Goal: Check status

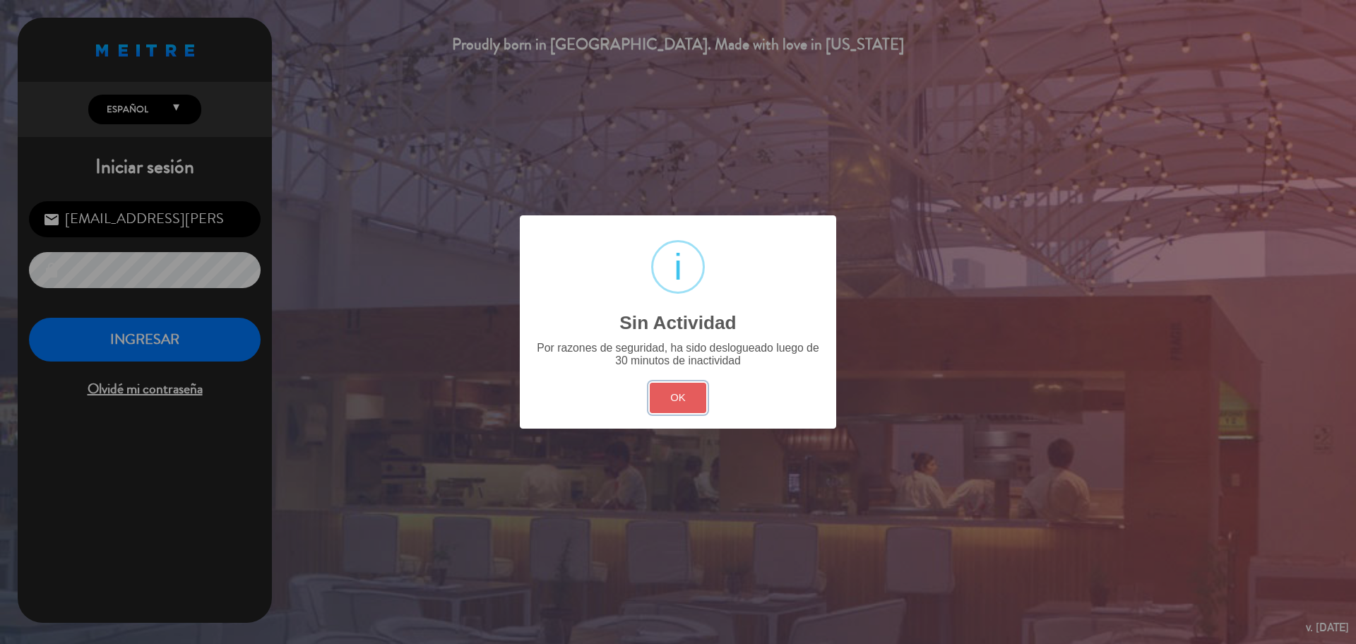
click at [660, 406] on button "OK" at bounding box center [678, 398] width 57 height 30
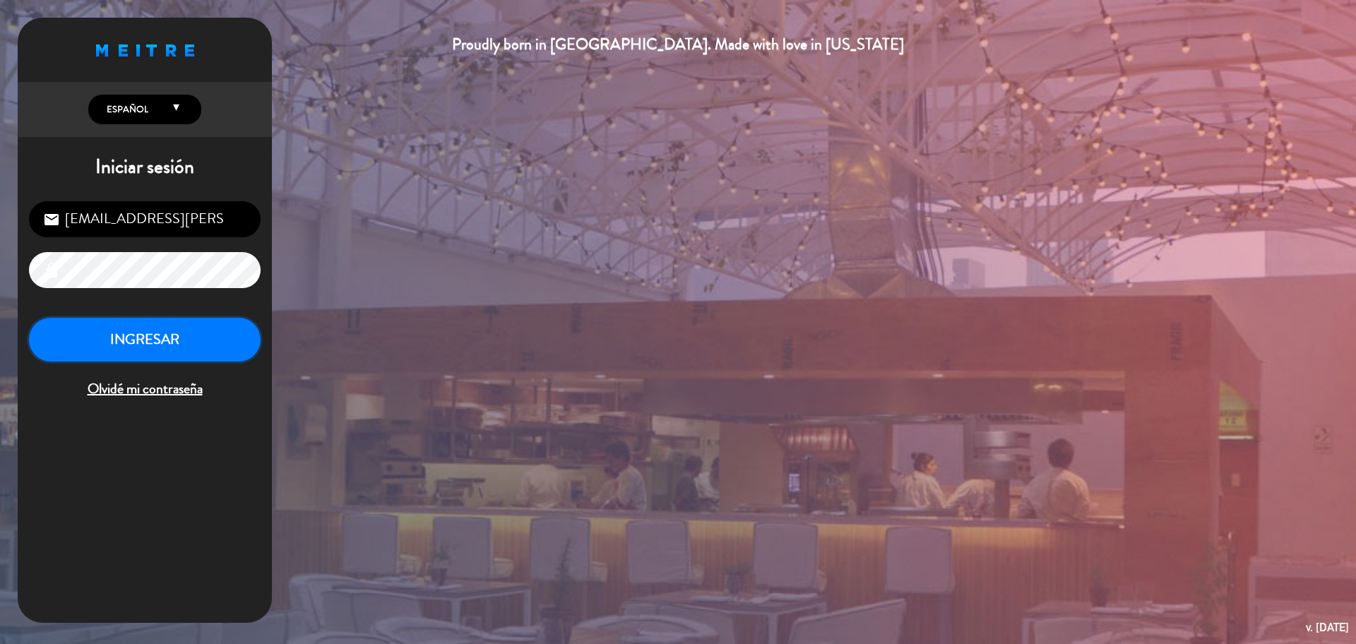
click at [237, 345] on button "INGRESAR" at bounding box center [145, 340] width 232 height 44
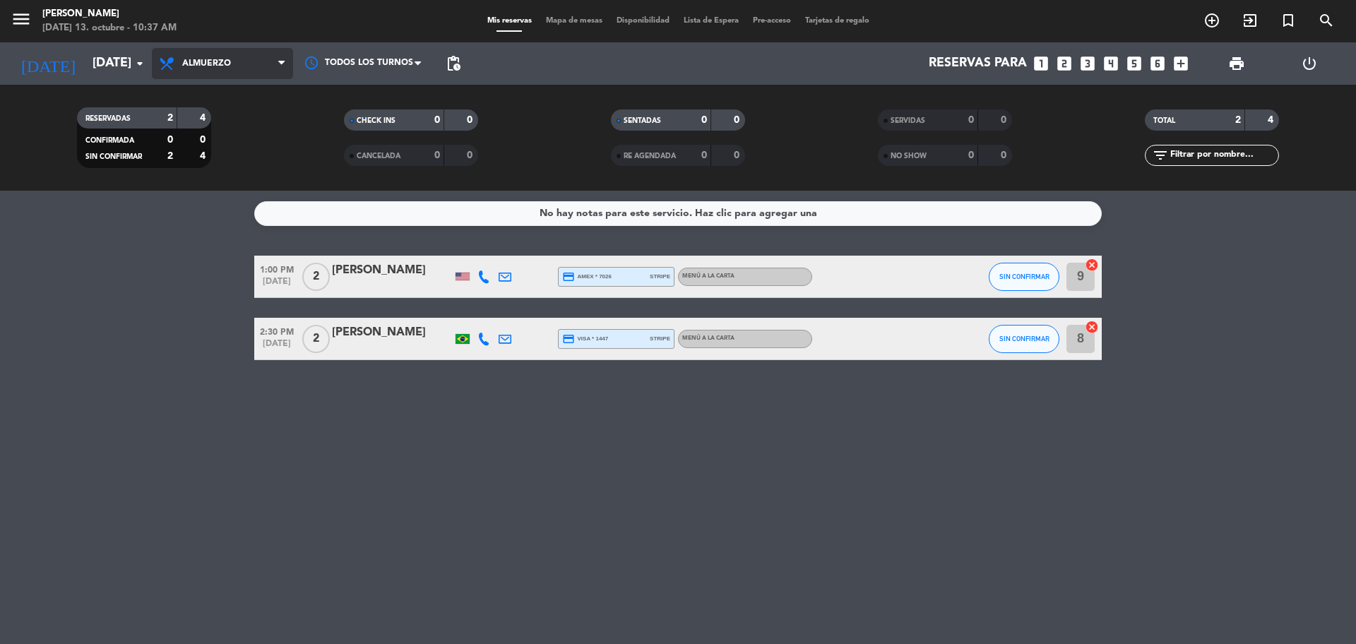
click at [243, 64] on span "Almuerzo" at bounding box center [222, 63] width 141 height 31
click at [231, 164] on div "menu [PERSON_NAME] [DATE] 13. octubre - 10:37 AM Mis reservas Mapa de mesas Dis…" at bounding box center [678, 95] width 1356 height 191
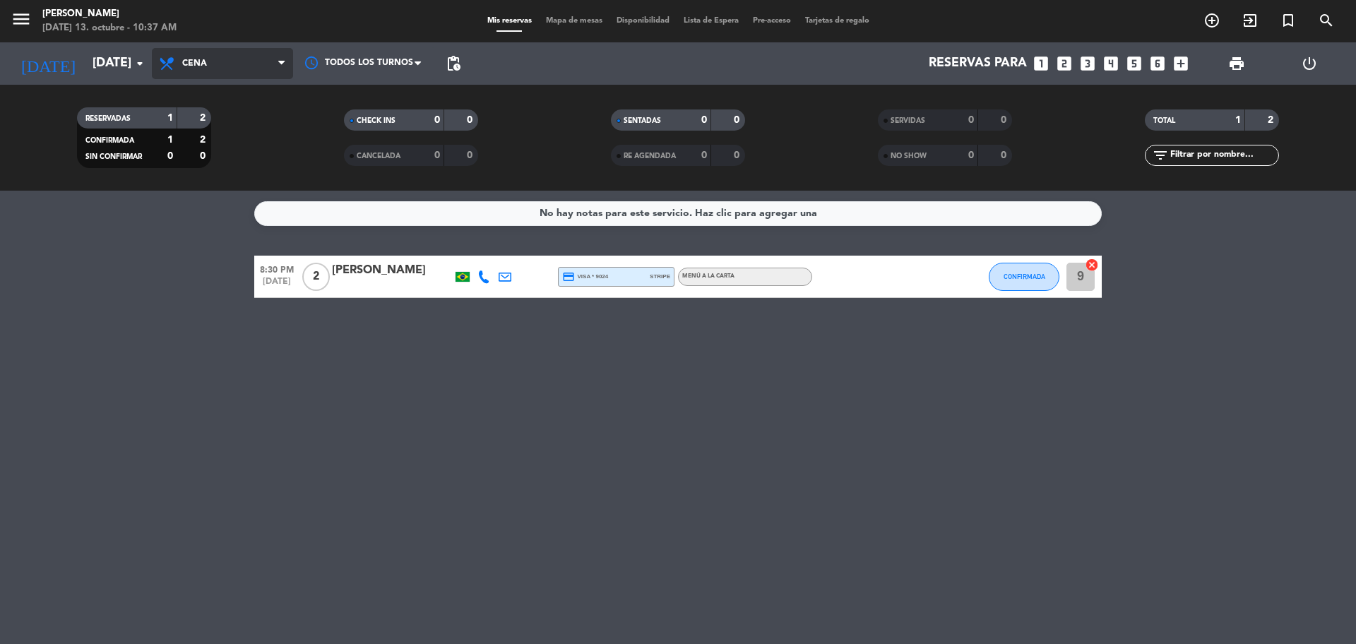
click at [215, 56] on span "Cena" at bounding box center [222, 63] width 141 height 31
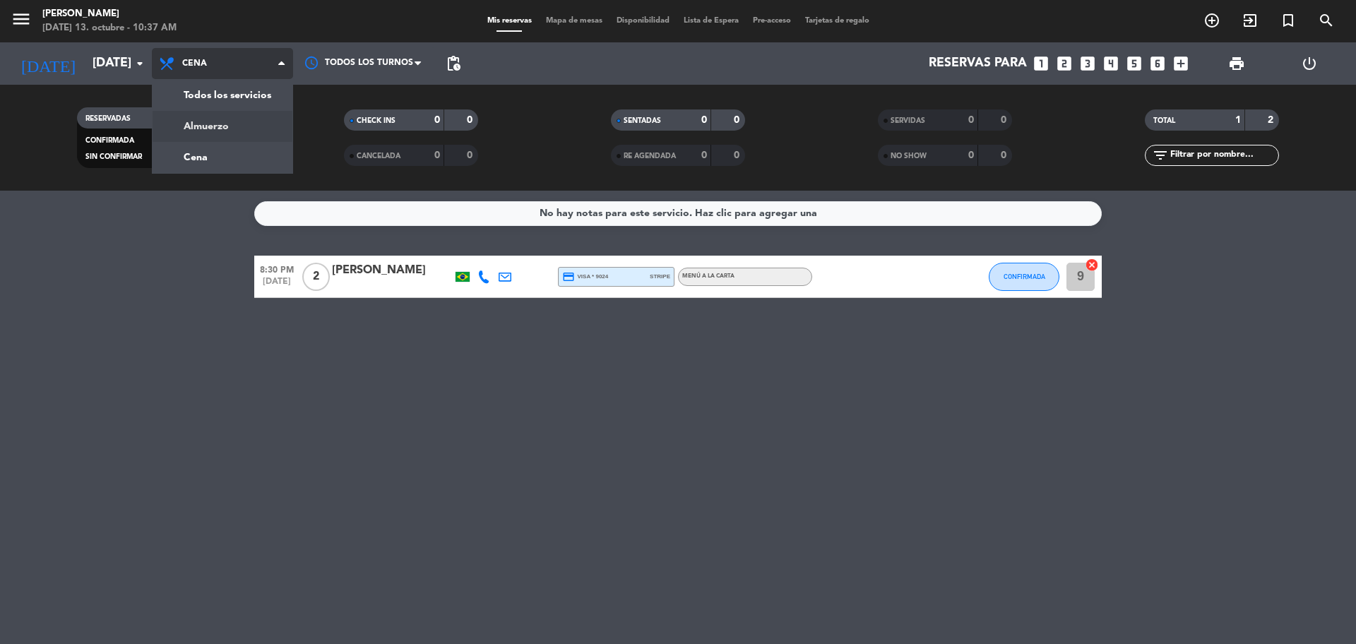
click at [232, 128] on div "menu [PERSON_NAME] [DATE] 13. octubre - 10:37 AM Mis reservas Mapa de mesas Dis…" at bounding box center [678, 95] width 1356 height 191
